Goal: Transaction & Acquisition: Purchase product/service

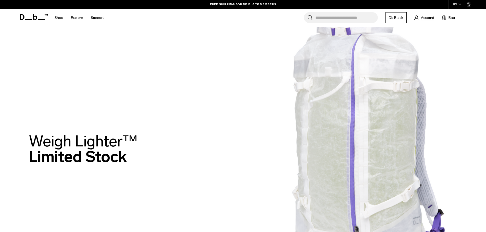
click at [430, 18] on span "Account" at bounding box center [427, 17] width 13 height 5
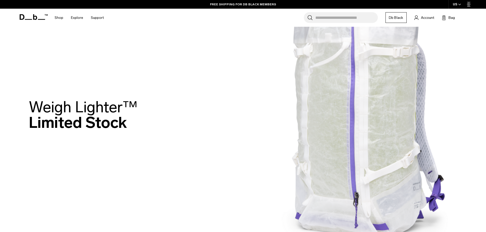
scroll to position [68, 0]
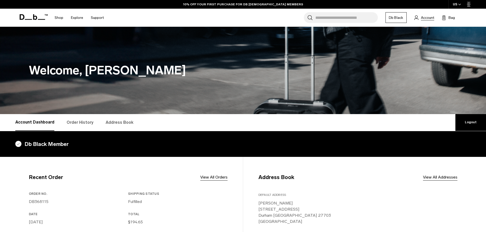
click at [429, 16] on span "Account" at bounding box center [427, 17] width 13 height 5
click at [424, 18] on span "Account" at bounding box center [427, 17] width 13 height 5
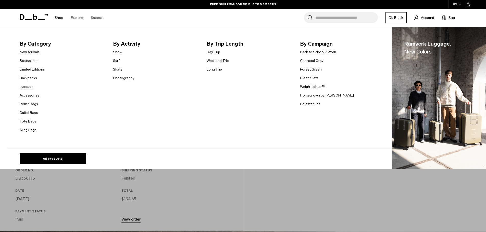
click at [29, 86] on link "Luggage" at bounding box center [27, 86] width 14 height 5
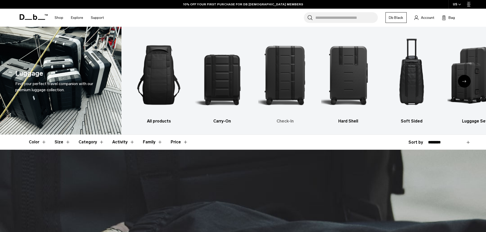
click at [290, 69] on img "3 / 6" at bounding box center [285, 74] width 54 height 81
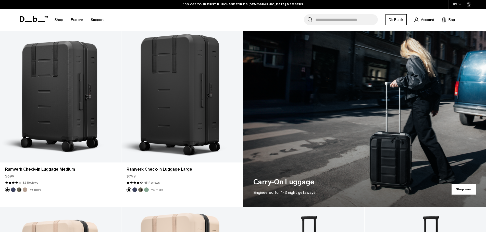
scroll to position [299, 0]
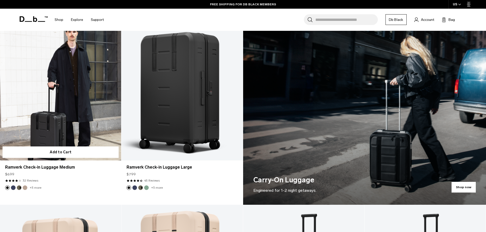
click at [80, 72] on link "Ramverk Check-in Luggage Medium" at bounding box center [60, 93] width 121 height 135
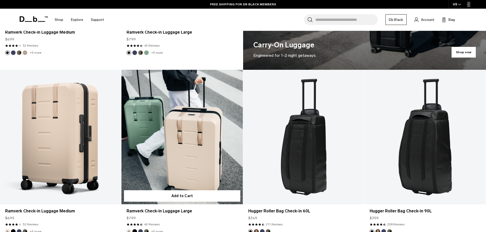
scroll to position [469, 0]
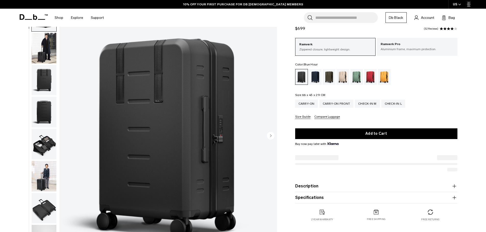
click at [315, 77] on div "Blue Hour" at bounding box center [315, 77] width 13 height 16
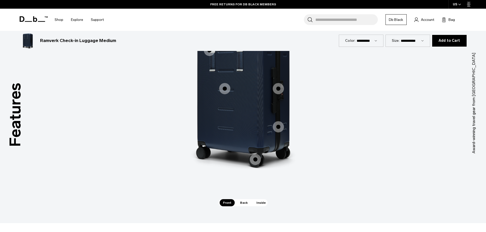
scroll to position [510, 0]
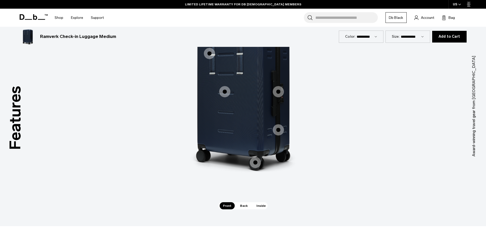
click at [263, 205] on span "Inside" at bounding box center [261, 205] width 16 height 7
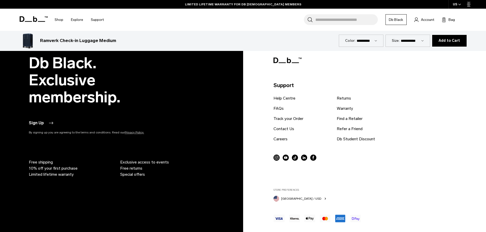
scroll to position [1700, 0]
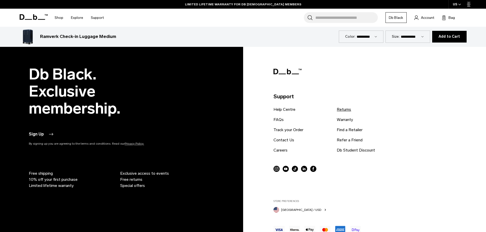
click at [345, 108] on link "Returns" at bounding box center [344, 110] width 14 height 6
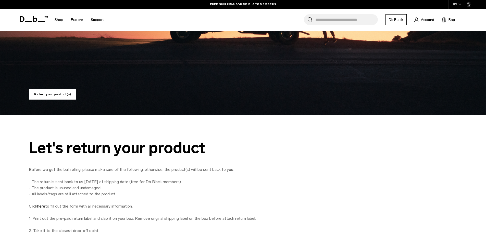
scroll to position [102, 0]
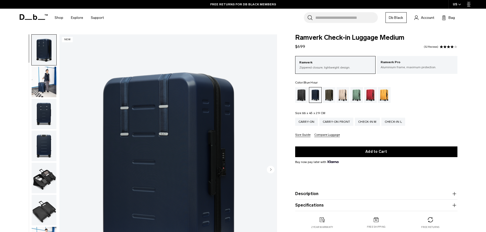
click at [37, 176] on img "button" at bounding box center [44, 178] width 25 height 31
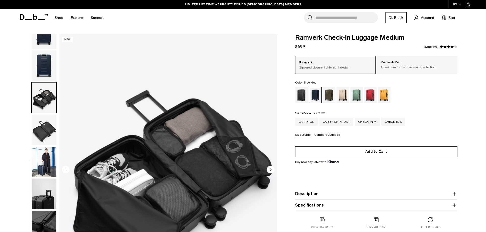
click at [388, 152] on button "Add to Cart" at bounding box center [376, 152] width 162 height 11
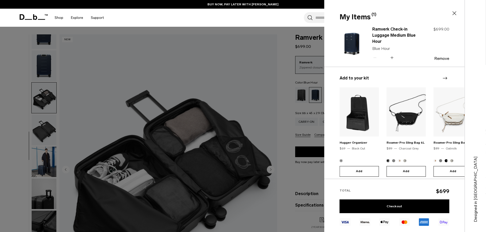
click at [445, 78] on icon "Next slide" at bounding box center [445, 78] width 4 height 3
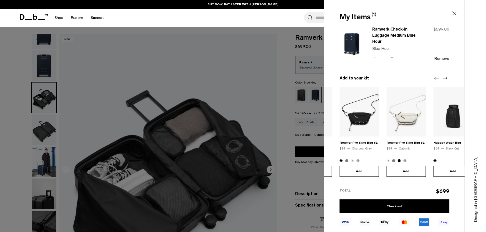
click at [445, 78] on icon "Next slide" at bounding box center [445, 78] width 4 height 3
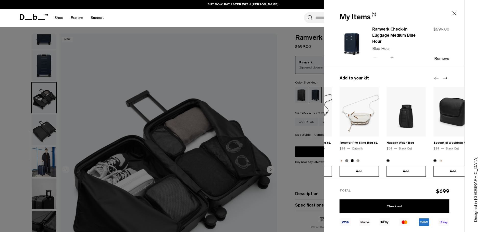
click at [445, 78] on icon "Next slide" at bounding box center [445, 78] width 4 height 3
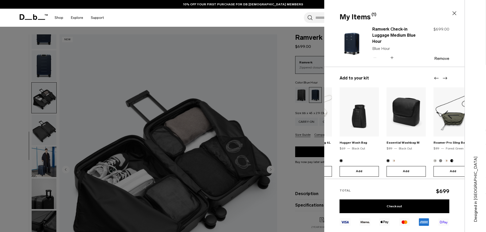
click at [445, 78] on icon "Next slide" at bounding box center [445, 78] width 4 height 3
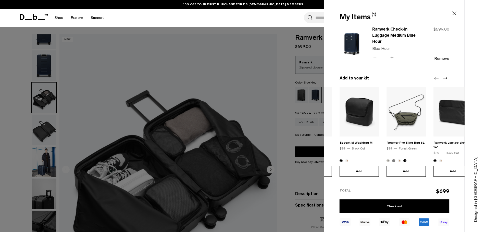
click at [445, 78] on icon "Next slide" at bounding box center [445, 78] width 4 height 3
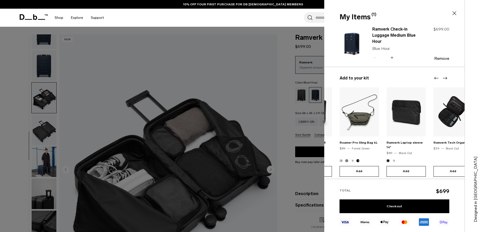
click at [445, 78] on icon "Next slide" at bounding box center [445, 78] width 4 height 3
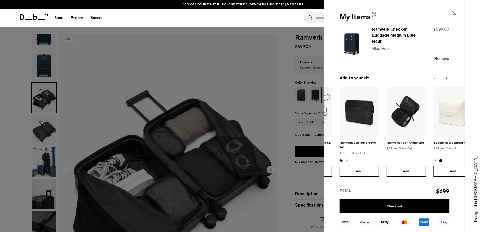
click at [445, 78] on icon "Next slide" at bounding box center [445, 78] width 4 height 3
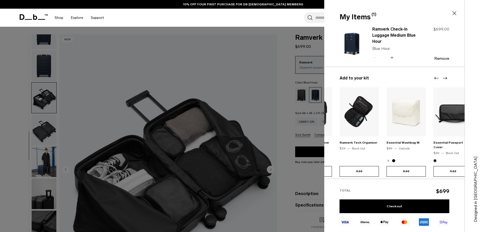
click at [445, 78] on icon "Next slide" at bounding box center [445, 78] width 4 height 3
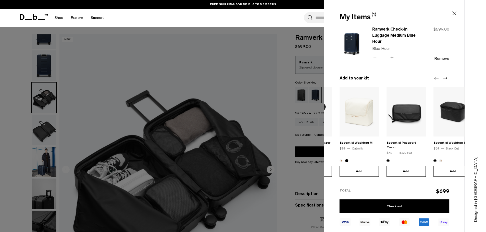
click at [452, 14] on icon at bounding box center [454, 13] width 6 height 6
